Goal: Transaction & Acquisition: Download file/media

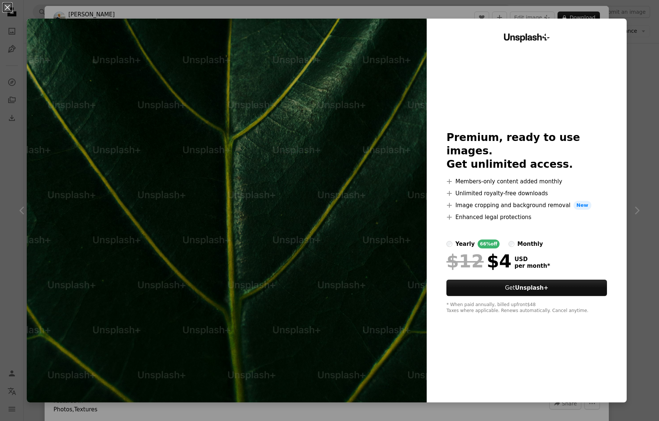
scroll to position [18, 0]
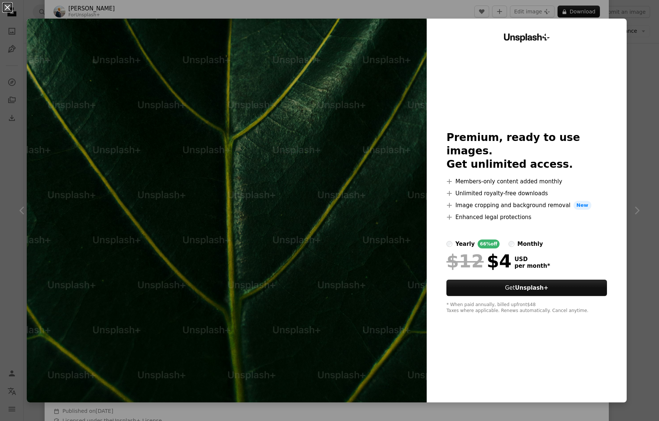
click at [12, 7] on button "An X shape" at bounding box center [7, 7] width 9 height 9
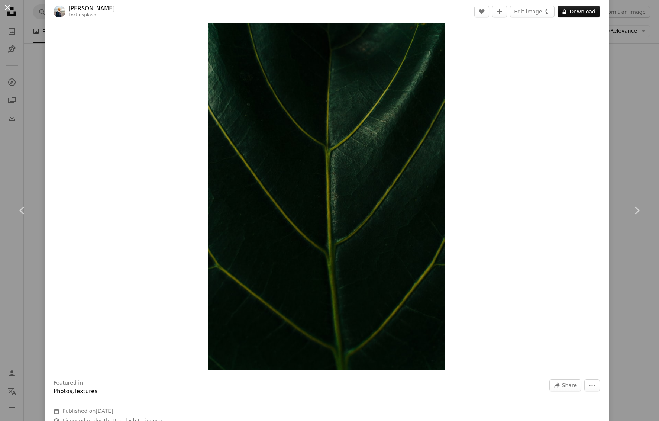
click at [9, 8] on button "An X shape" at bounding box center [7, 7] width 9 height 9
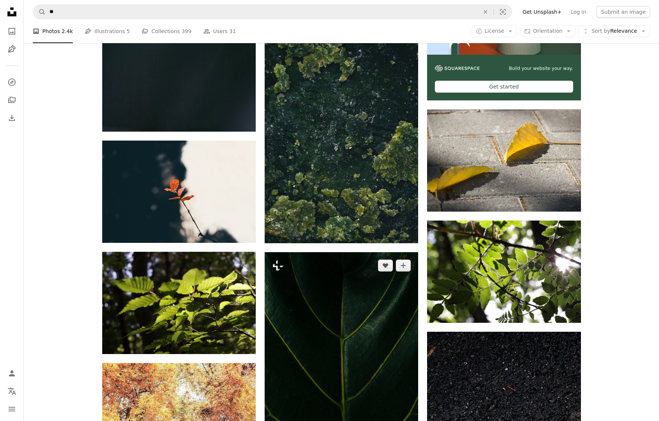
click at [359, 341] on img at bounding box center [342, 367] width 154 height 231
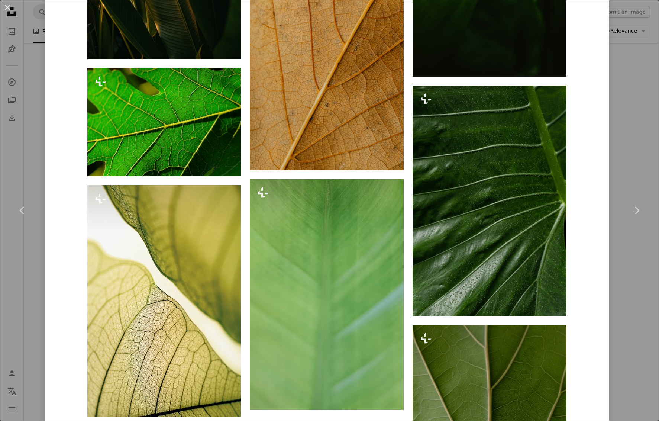
scroll to position [1411, 0]
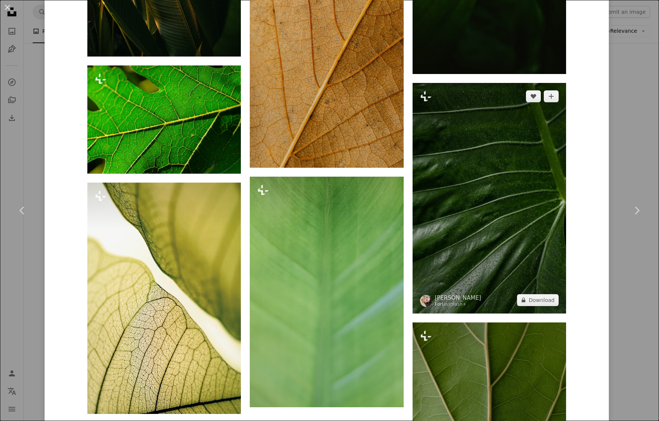
click at [529, 218] on img at bounding box center [490, 198] width 154 height 231
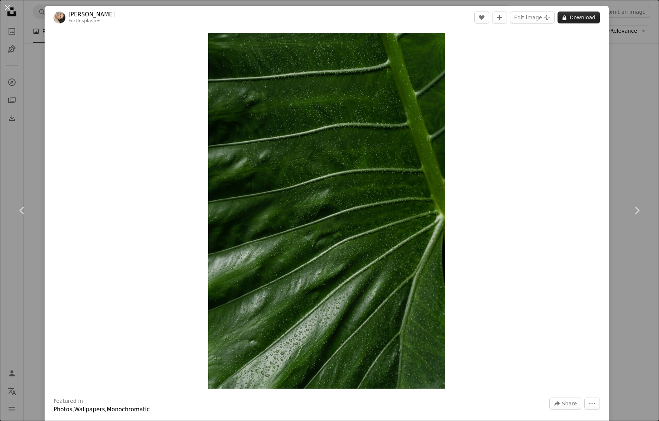
click at [579, 19] on button "A lock Download" at bounding box center [579, 18] width 42 height 12
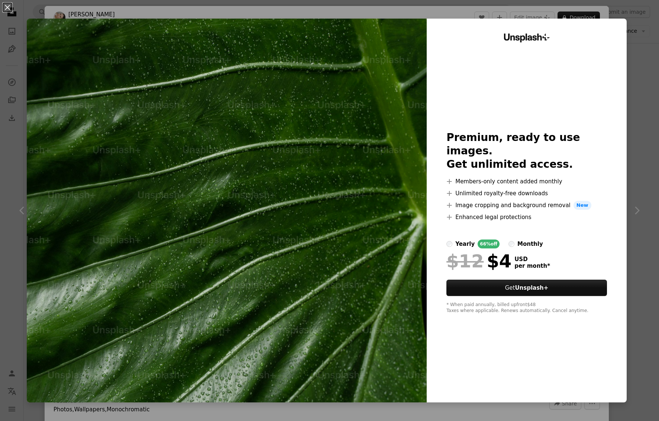
click at [653, 47] on div "An X shape Unsplash+ Premium, ready to use images. Get unlimited access. A plus…" at bounding box center [329, 210] width 659 height 421
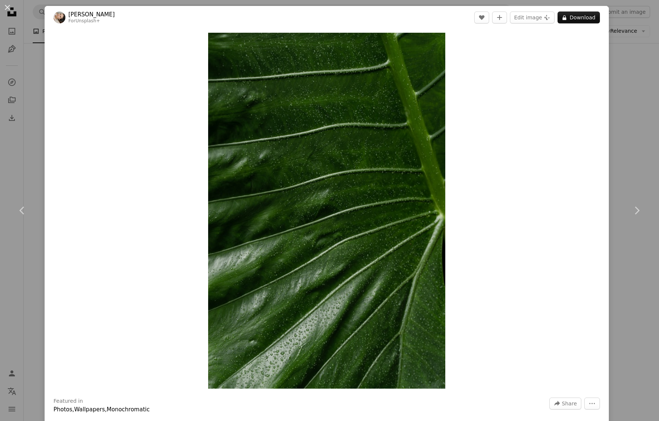
drag, startPoint x: 7, startPoint y: 9, endPoint x: 21, endPoint y: 15, distance: 15.1
click at [7, 10] on button "An X shape" at bounding box center [7, 7] width 9 height 9
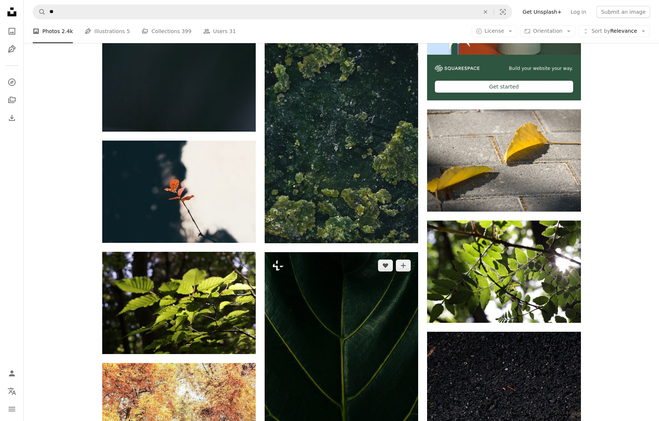
click at [357, 322] on img at bounding box center [342, 367] width 154 height 231
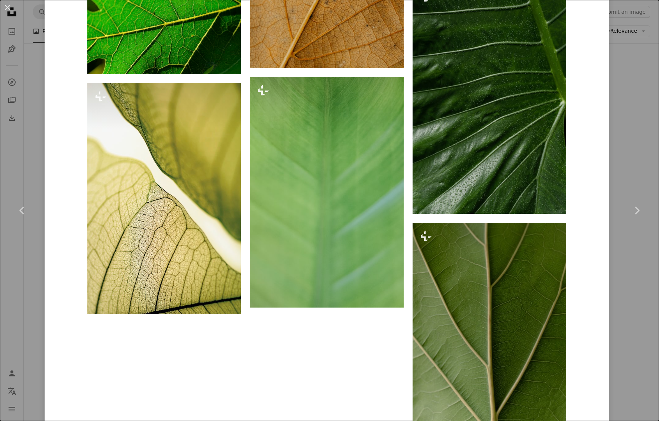
scroll to position [1690, 0]
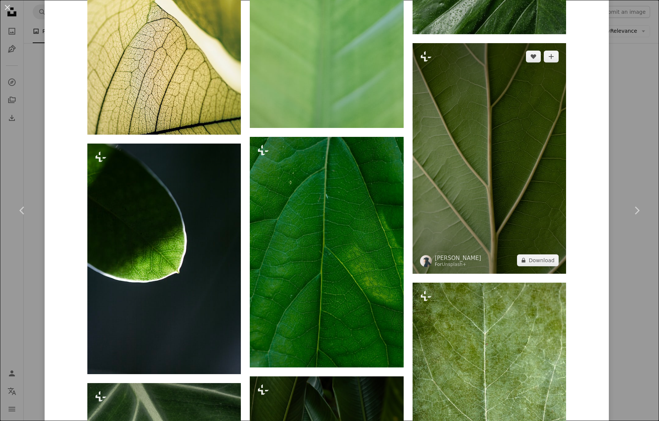
click at [484, 168] on img at bounding box center [490, 158] width 154 height 231
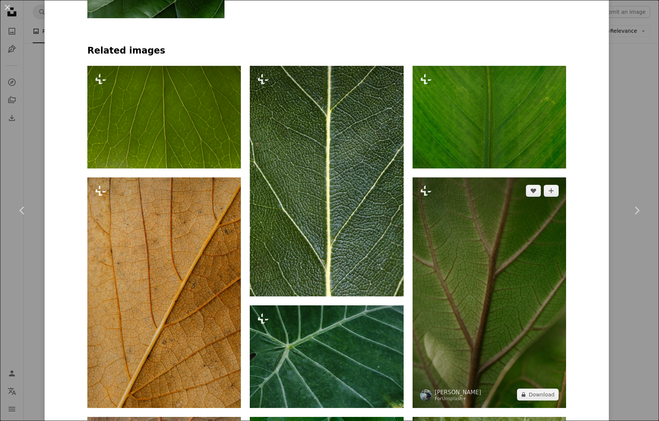
scroll to position [611, 0]
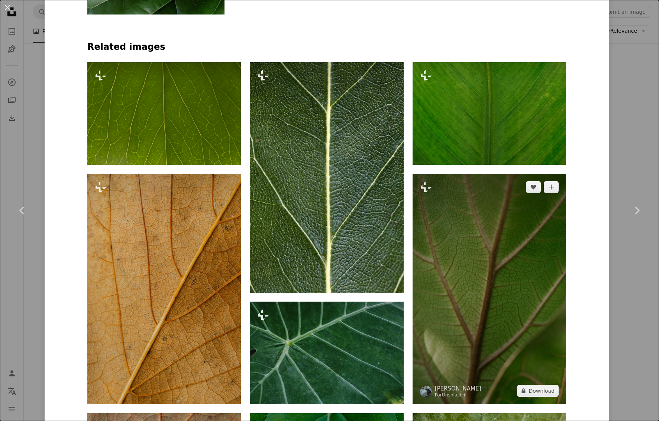
click at [500, 292] on img at bounding box center [490, 289] width 154 height 231
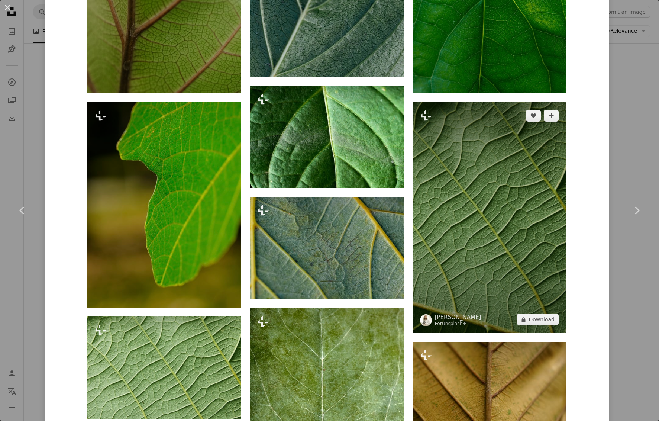
scroll to position [798, 0]
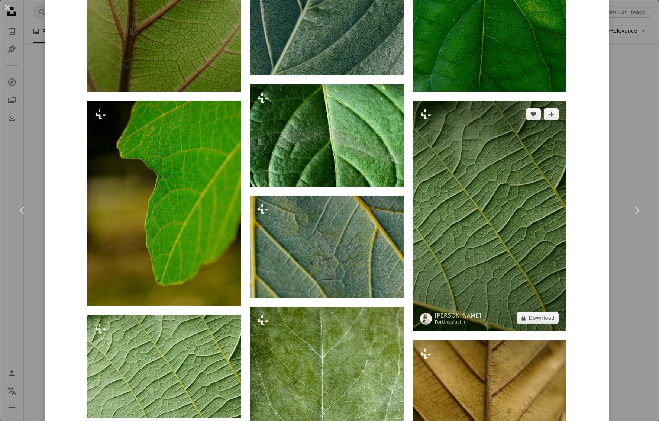
click at [500, 292] on img at bounding box center [490, 216] width 154 height 231
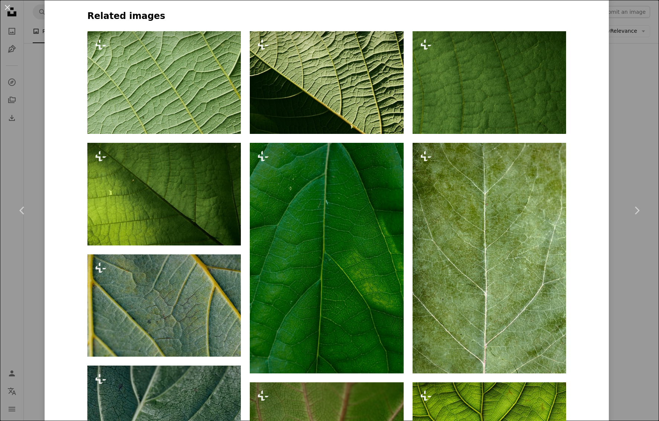
scroll to position [656, 0]
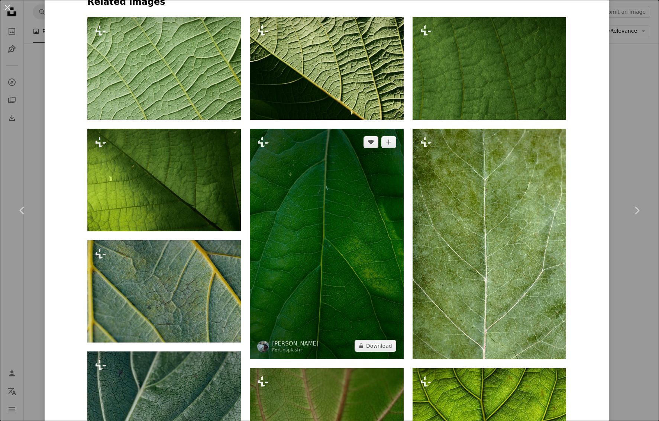
click at [354, 275] on img at bounding box center [327, 244] width 154 height 231
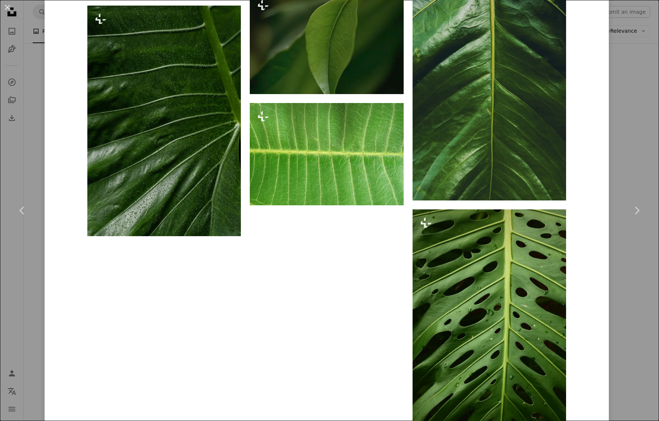
scroll to position [2851, 0]
